Goal: Task Accomplishment & Management: Complete application form

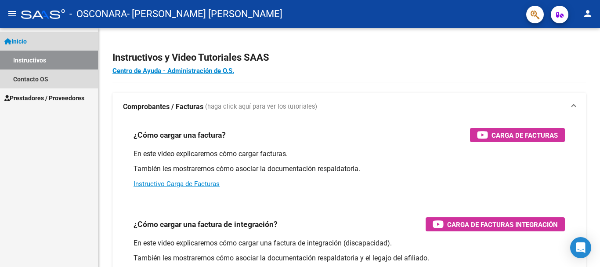
click at [52, 58] on link "Instructivos" at bounding box center [49, 60] width 98 height 19
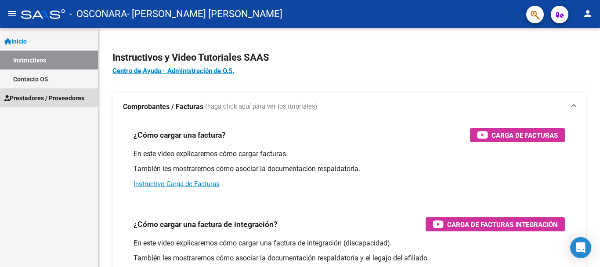
click at [52, 103] on link "Prestadores / Proveedores" at bounding box center [49, 97] width 98 height 19
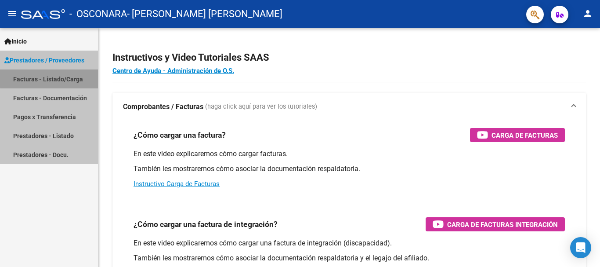
click at [54, 78] on link "Facturas - Listado/Carga" at bounding box center [49, 78] width 98 height 19
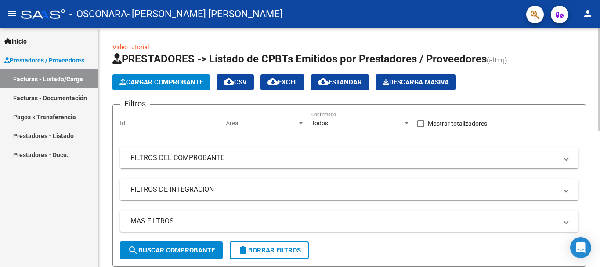
click at [151, 80] on span "Cargar Comprobante" at bounding box center [160, 82] width 83 height 8
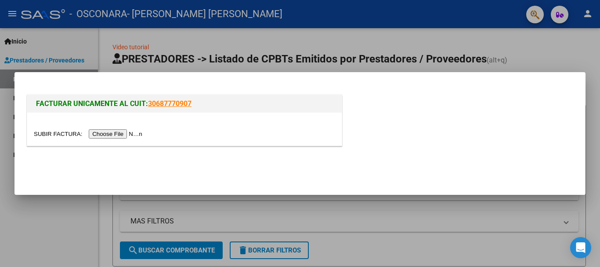
click at [124, 137] on input "file" at bounding box center [89, 133] width 111 height 9
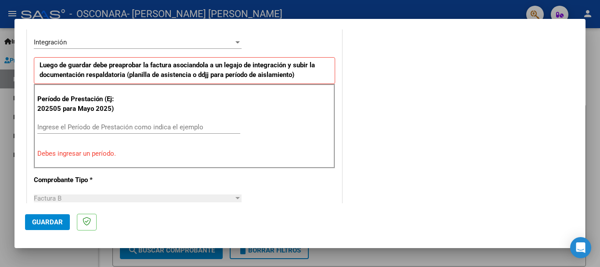
scroll to position [220, 0]
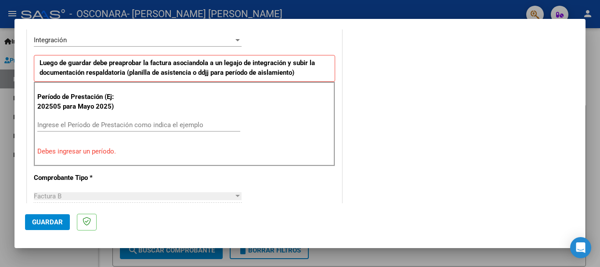
click at [120, 123] on input "Ingrese el Período de Prestación como indica el ejemplo" at bounding box center [138, 125] width 203 height 8
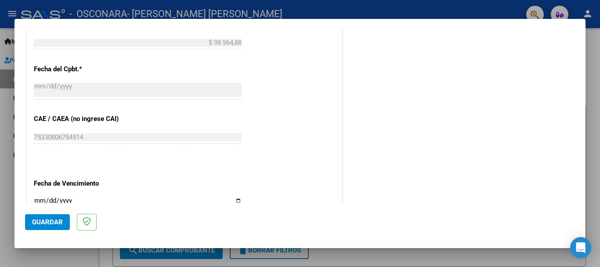
scroll to position [571, 0]
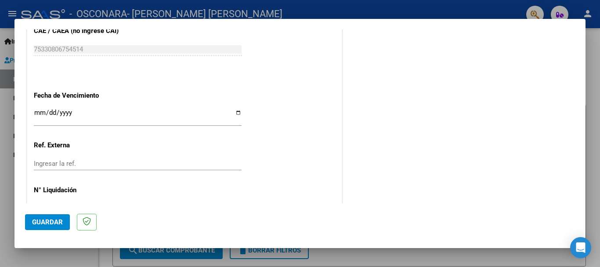
type input "202506"
click at [237, 111] on input "Ingresar la fecha" at bounding box center [138, 116] width 208 height 14
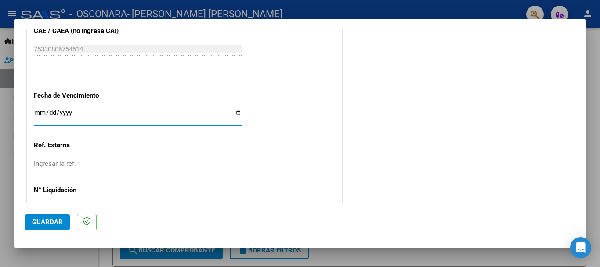
type input "[DATE]"
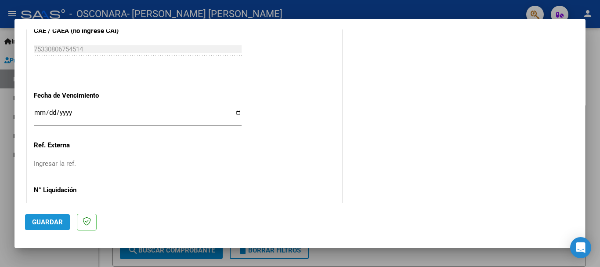
click at [54, 222] on span "Guardar" at bounding box center [47, 222] width 31 height 8
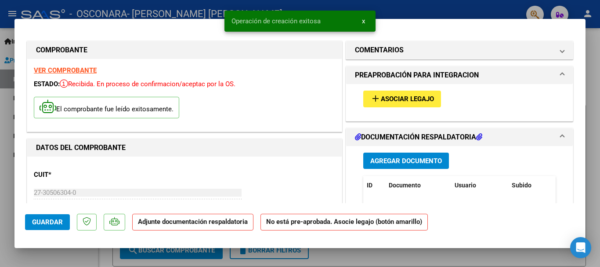
click at [386, 99] on span "Asociar Legajo" at bounding box center [407, 99] width 53 height 8
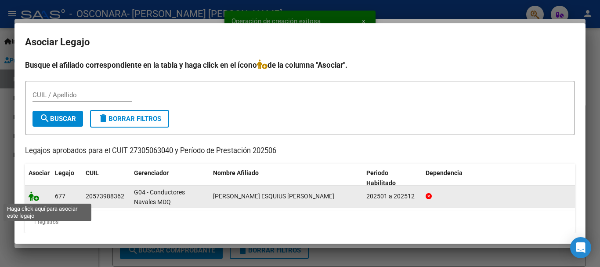
click at [33, 195] on icon at bounding box center [34, 196] width 11 height 10
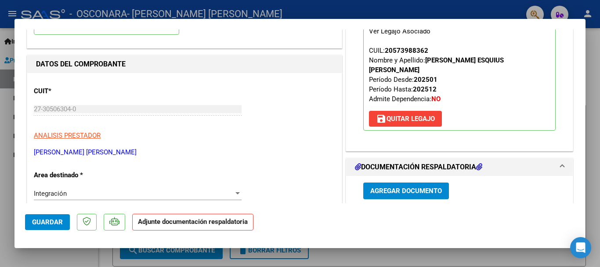
scroll to position [86, 0]
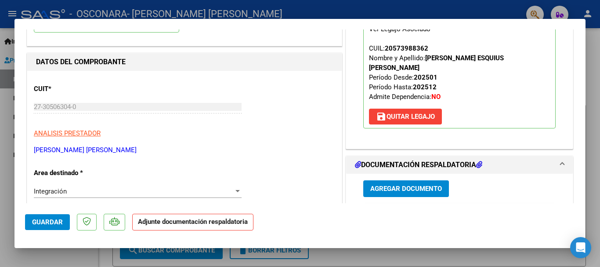
click at [399, 185] on span "Agregar Documento" at bounding box center [406, 189] width 72 height 8
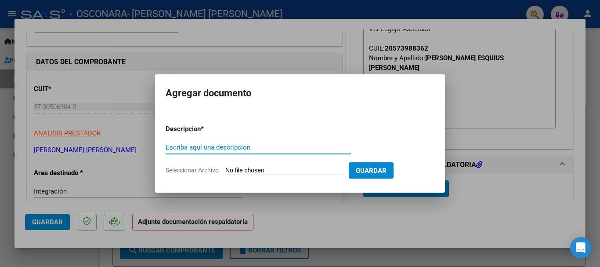
click at [224, 146] on input "Escriba aquí una descripcion" at bounding box center [258, 147] width 185 height 8
type input "Asistencia"
click at [258, 166] on input "Seleccionar Archivo" at bounding box center [283, 170] width 116 height 8
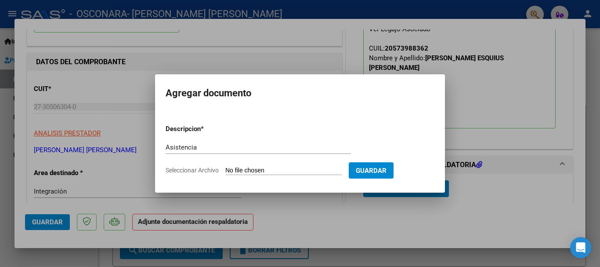
type input "C:\fakepath\Asistencia [PERSON_NAME] junio.pdf"
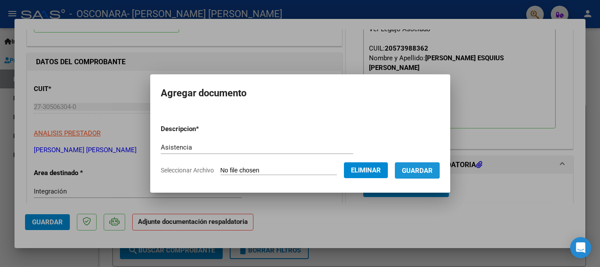
click at [417, 169] on span "Guardar" at bounding box center [417, 170] width 31 height 8
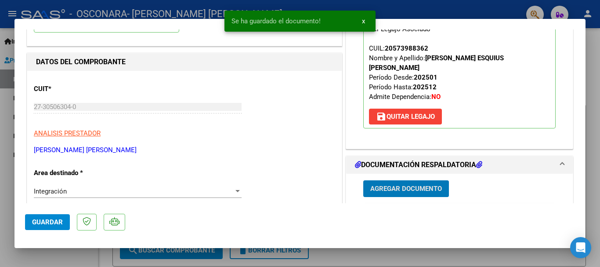
click at [390, 185] on span "Agregar Documento" at bounding box center [406, 189] width 72 height 8
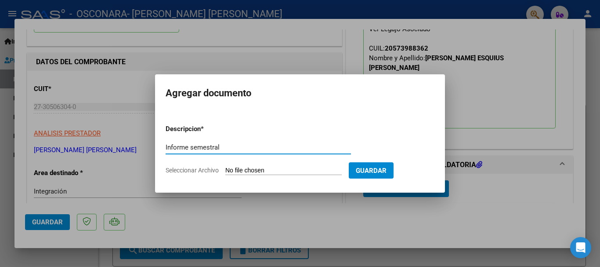
type input "Informe semestral"
click at [263, 168] on input "Seleccionar Archivo" at bounding box center [283, 170] width 116 height 8
type input "C:\fakepath\inf junio 2025.pdf"
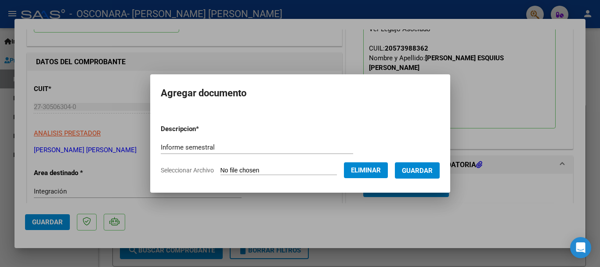
click at [419, 171] on span "Guardar" at bounding box center [417, 170] width 31 height 8
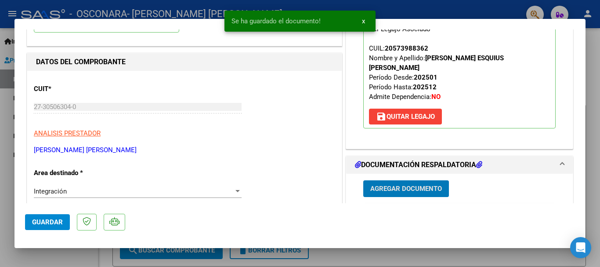
click at [55, 223] on span "Guardar" at bounding box center [47, 222] width 31 height 8
click at [405, 257] on div at bounding box center [300, 133] width 600 height 267
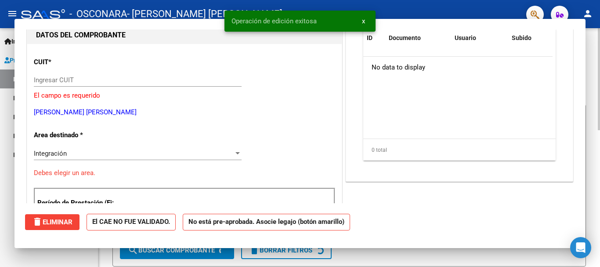
scroll to position [0, 0]
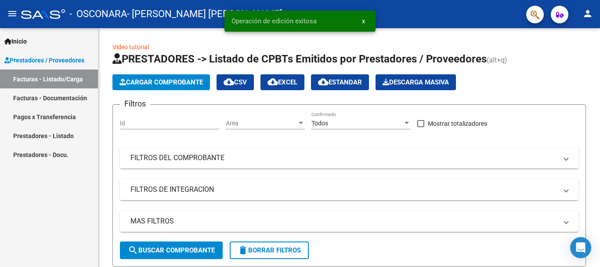
click at [49, 76] on link "Facturas - Listado/Carga" at bounding box center [49, 78] width 98 height 19
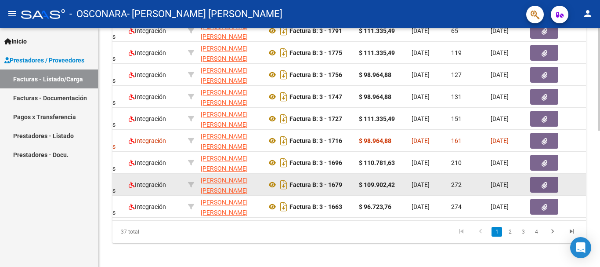
scroll to position [263, 0]
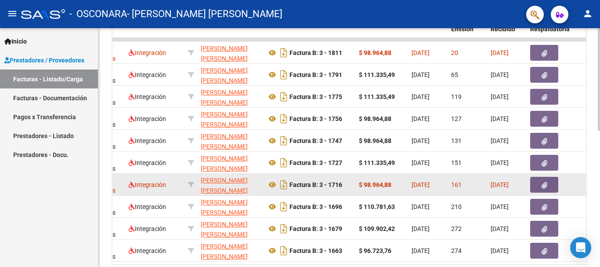
click at [542, 184] on icon "button" at bounding box center [544, 185] width 6 height 7
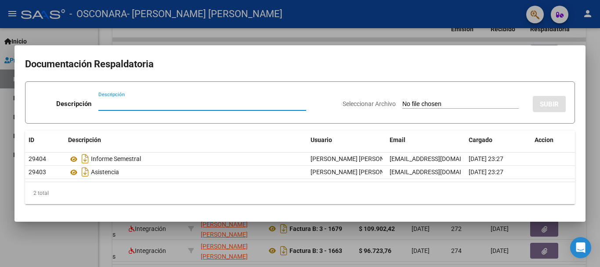
click at [594, 101] on div at bounding box center [300, 133] width 600 height 267
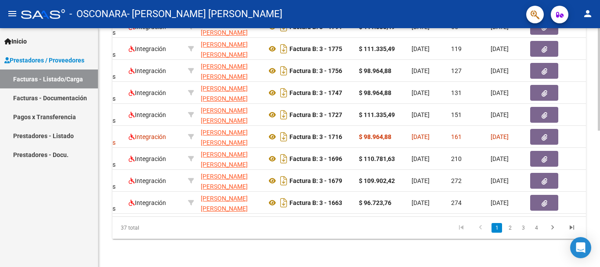
scroll to position [0, 0]
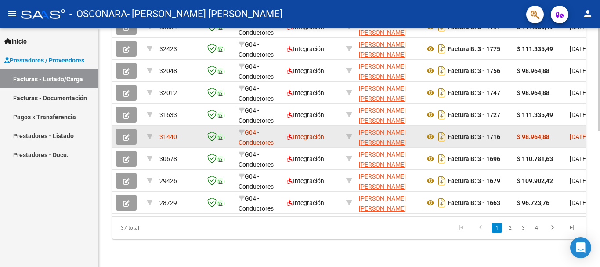
click at [126, 134] on icon "button" at bounding box center [126, 137] width 7 height 7
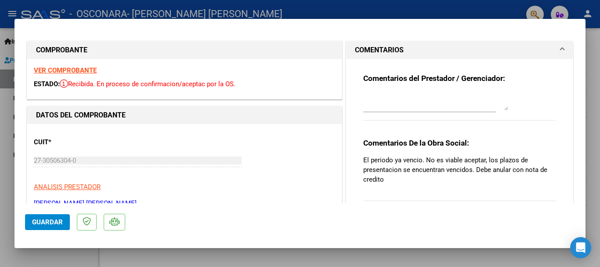
click at [411, 262] on div at bounding box center [300, 133] width 600 height 267
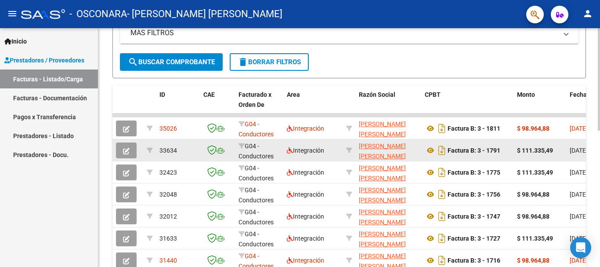
scroll to position [187, 0]
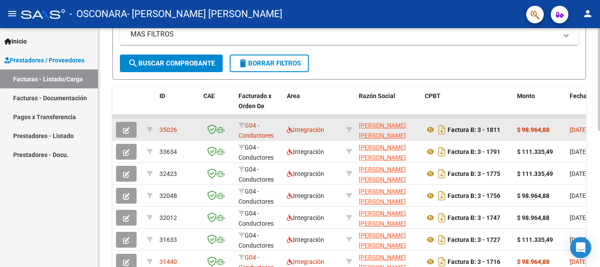
click at [127, 129] on icon "button" at bounding box center [126, 130] width 7 height 7
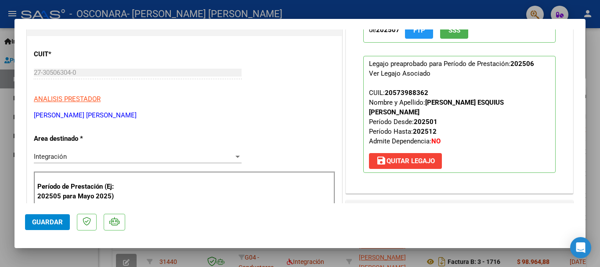
scroll to position [0, 0]
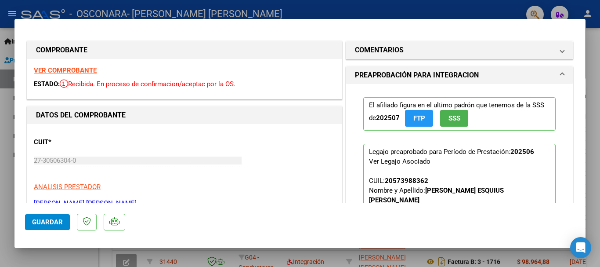
click at [595, 165] on div at bounding box center [300, 133] width 600 height 267
type input "$ 0,00"
